Goal: Information Seeking & Learning: Learn about a topic

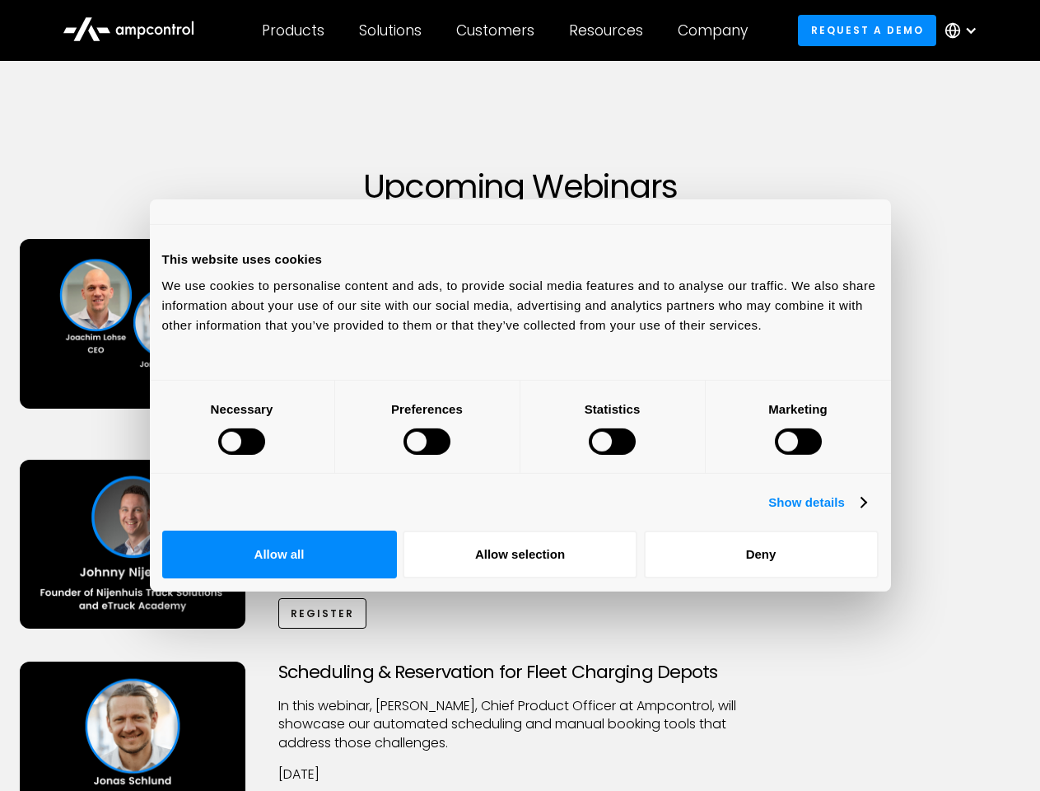
click at [265, 455] on div at bounding box center [241, 441] width 47 height 26
click at [866, 512] on link "Show details" at bounding box center [817, 503] width 97 height 20
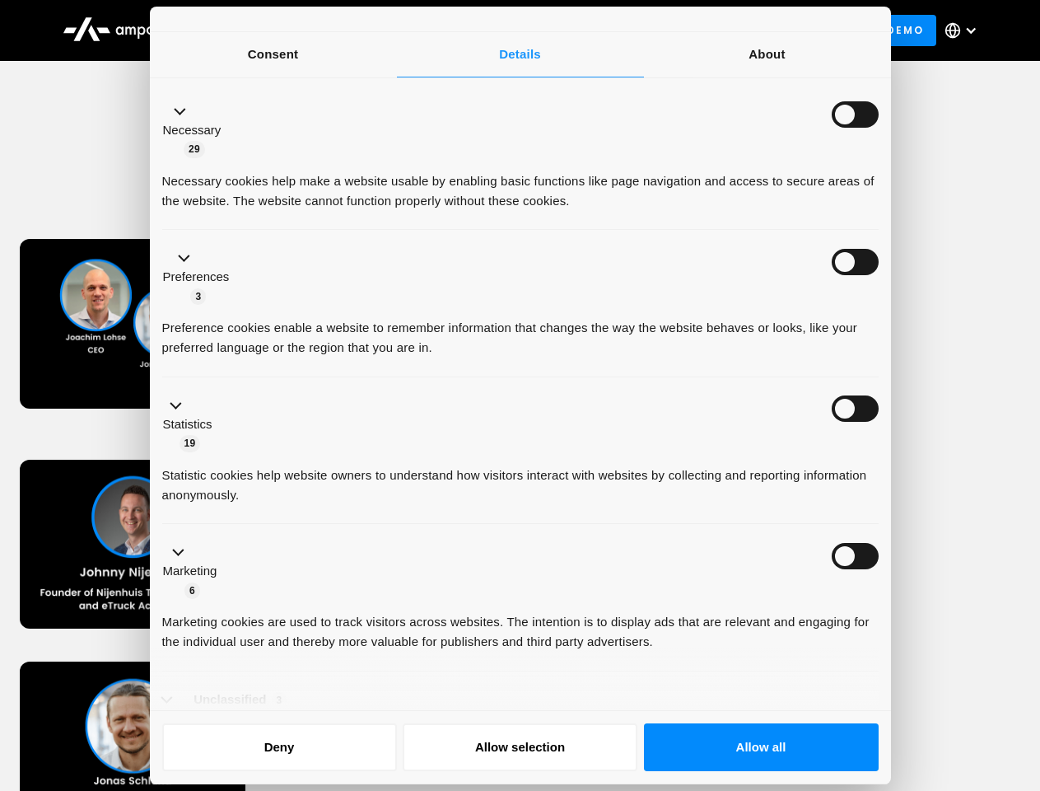
click at [910, 629] on div "Zero-Emission Transport: Calculating TCO for Electric Trucks Join us to unpack …" at bounding box center [520, 561] width 1035 height 203
click at [910, 683] on div "Scheduling & Reservation for Fleet Charging Depots ​In this webinar, [PERSON_NA…" at bounding box center [520, 762] width 1035 height 203
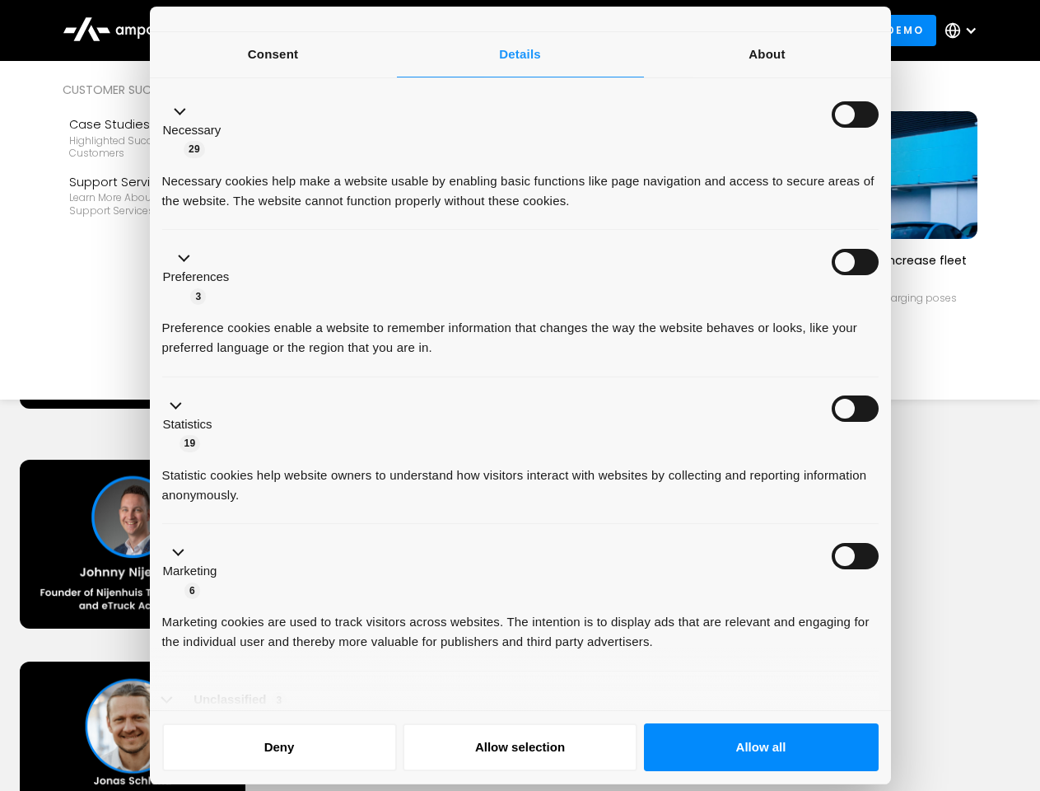
click at [507, 30] on div "Customers" at bounding box center [495, 30] width 78 height 18
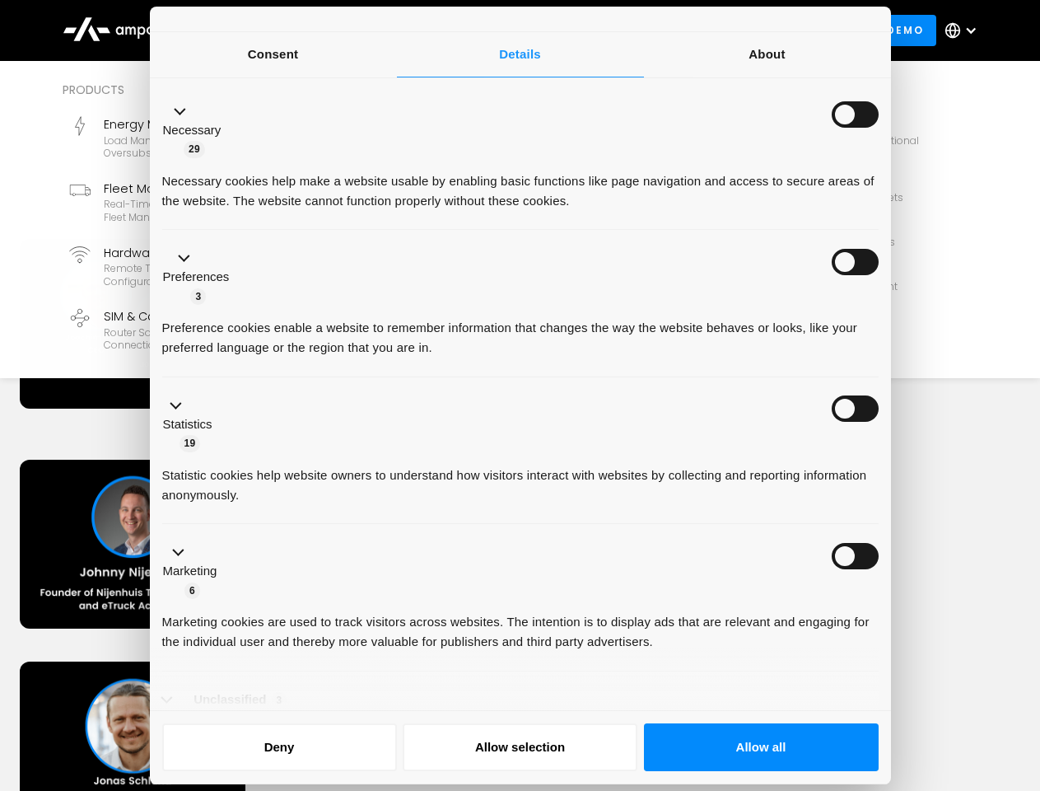
click at [292, 30] on div "Products" at bounding box center [293, 30] width 63 height 18
